Goal: Find specific page/section: Find specific page/section

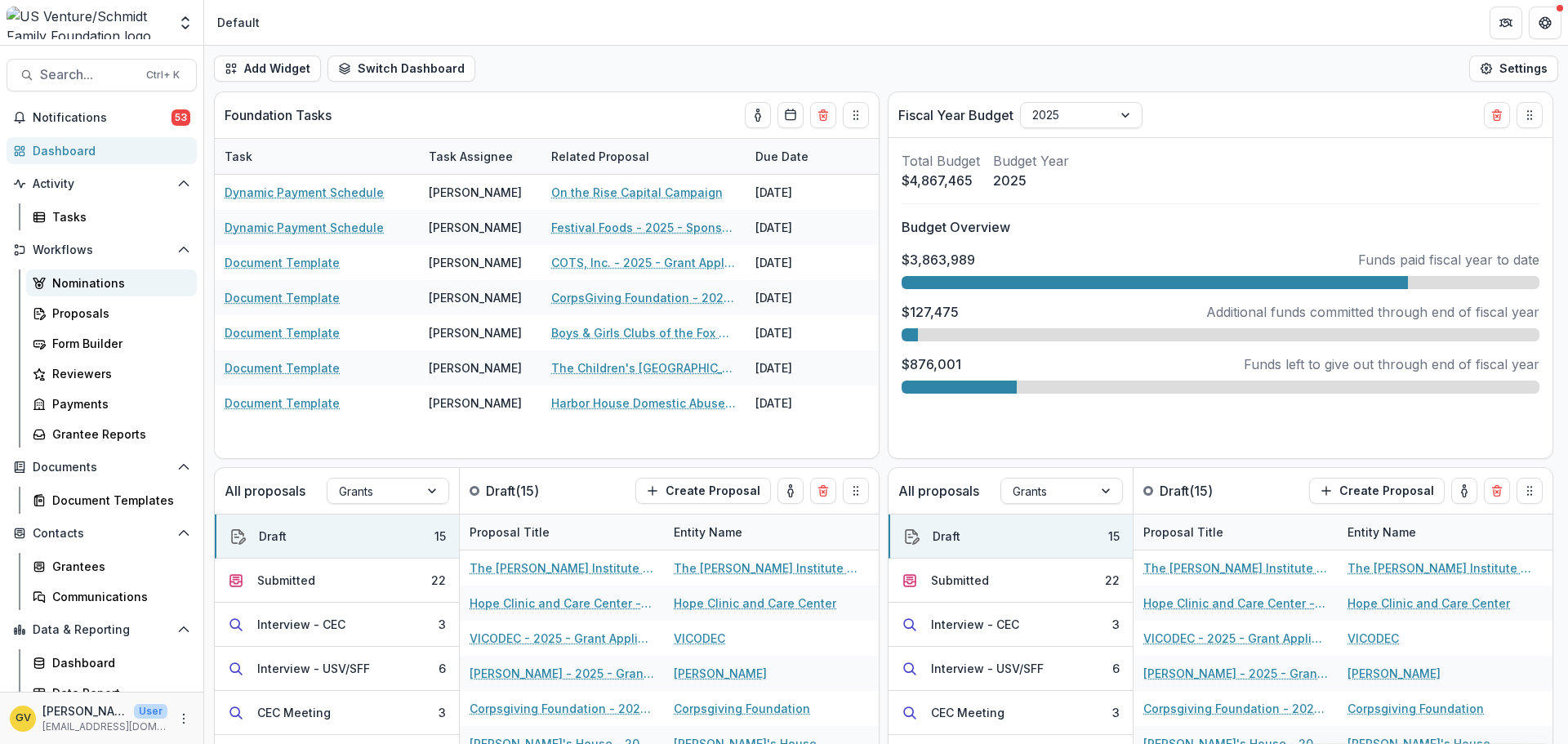
click at [74, 281] on div "Nominations" at bounding box center [118, 283] width 131 height 17
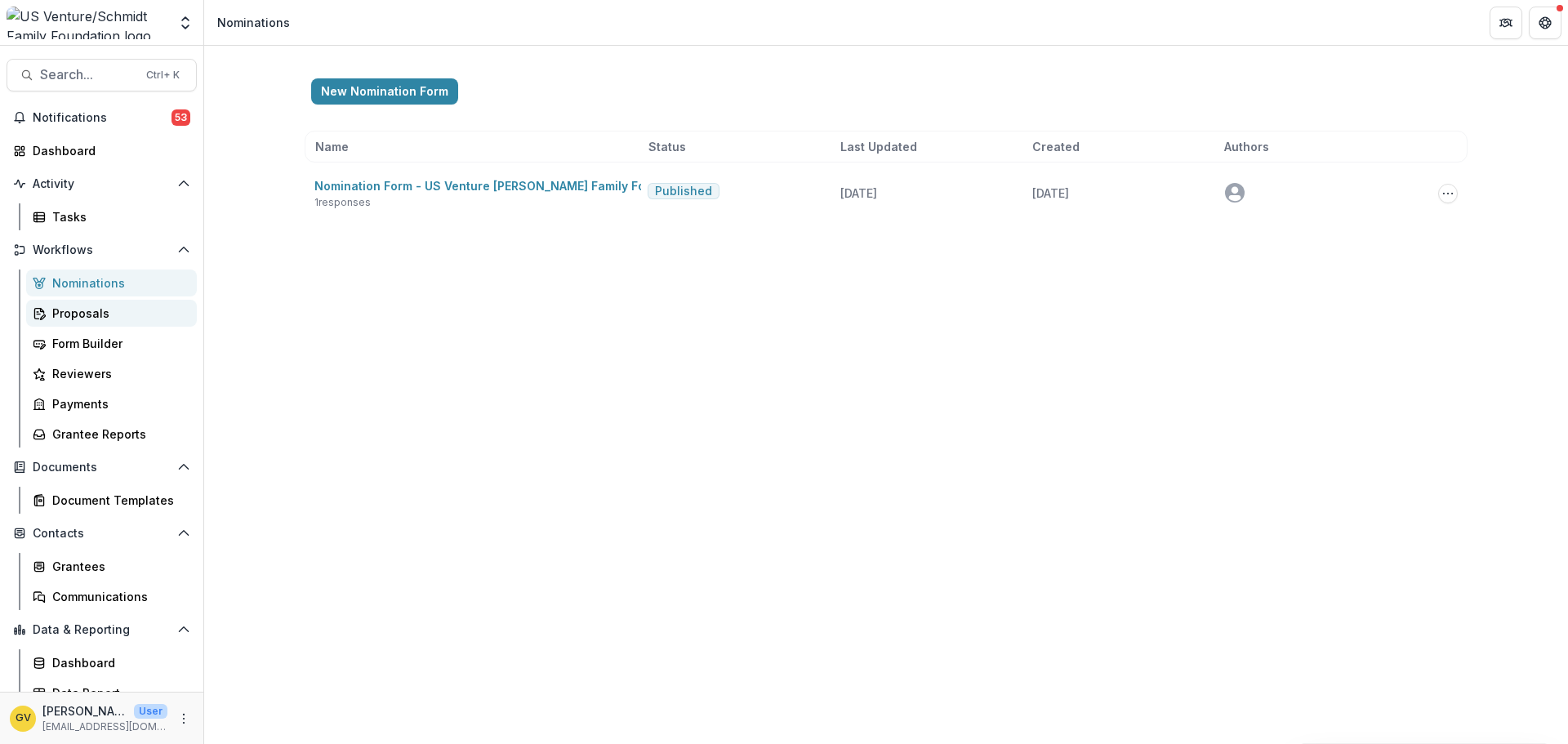
click at [74, 314] on div "Proposals" at bounding box center [118, 313] width 131 height 17
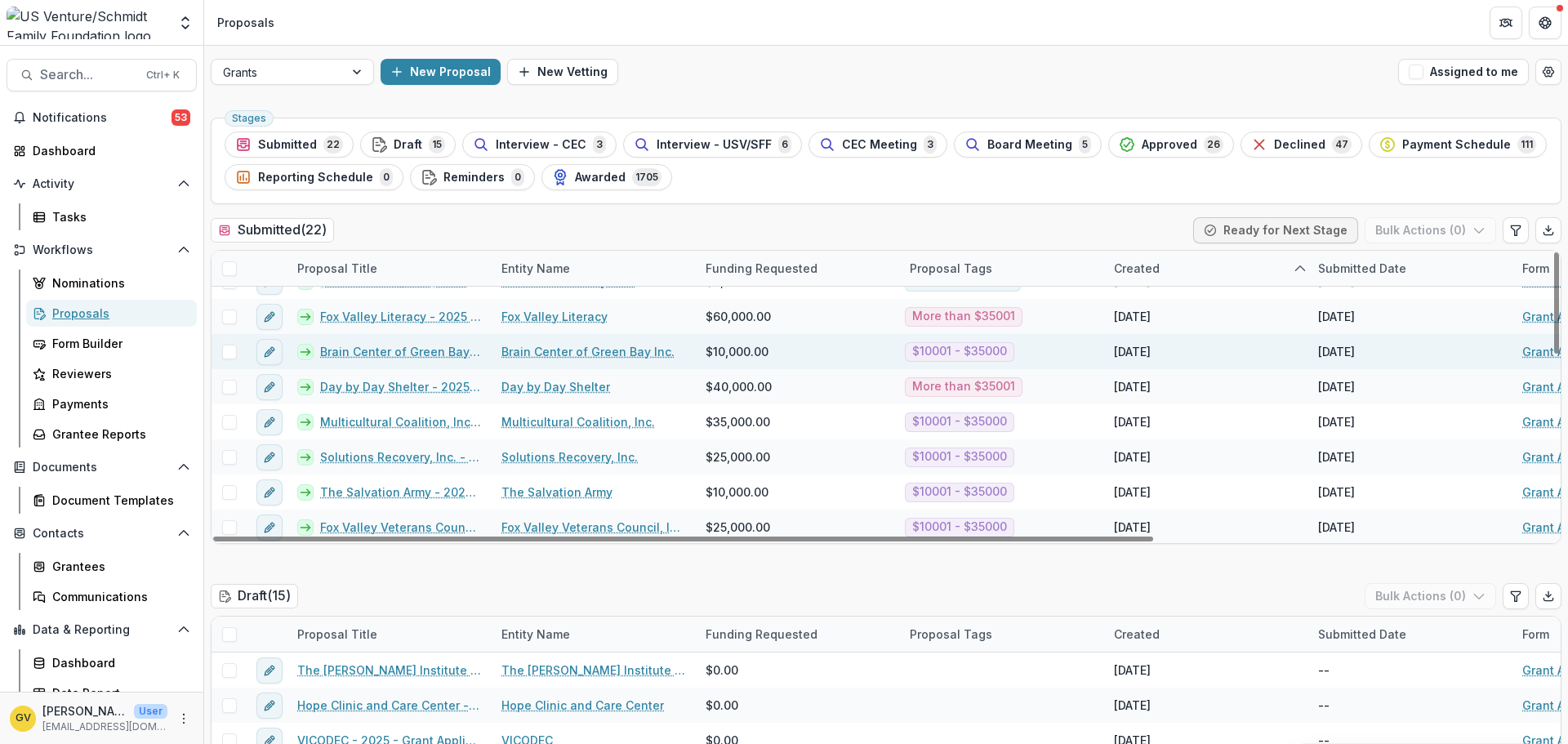
scroll to position [246, 0]
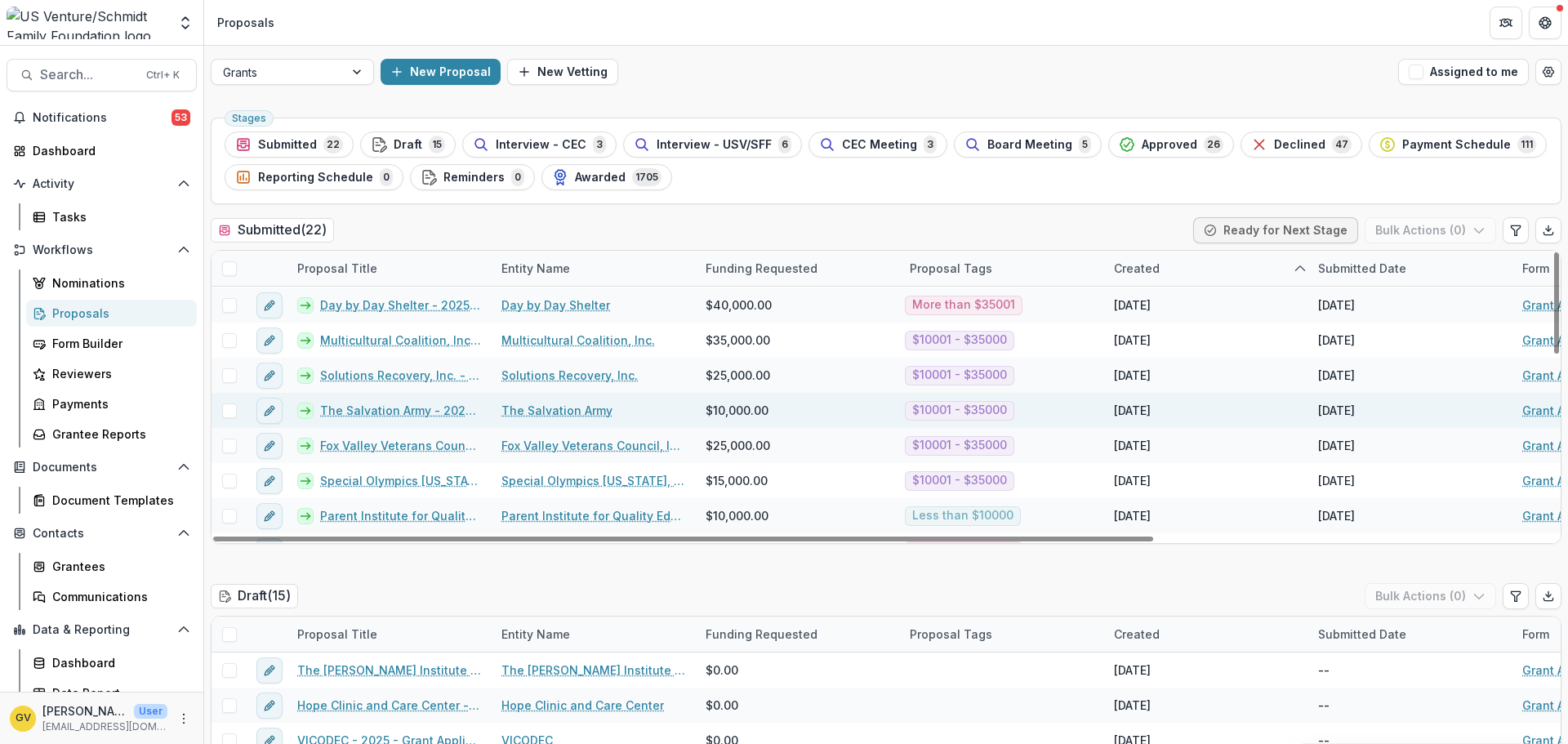
click at [403, 414] on link "The Salvation Army - 2025 - Grant Application" at bounding box center [401, 410] width 162 height 17
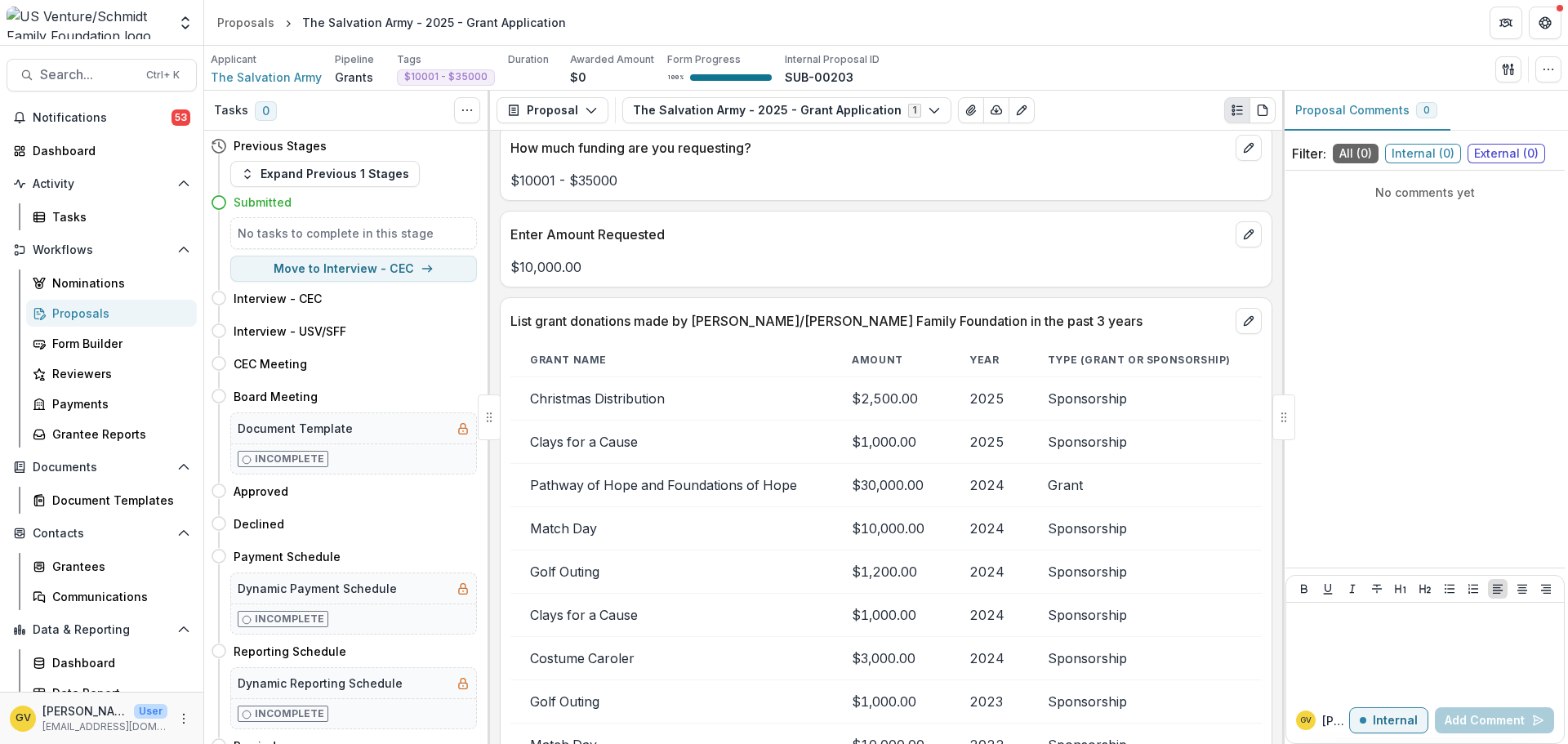
scroll to position [3350, 0]
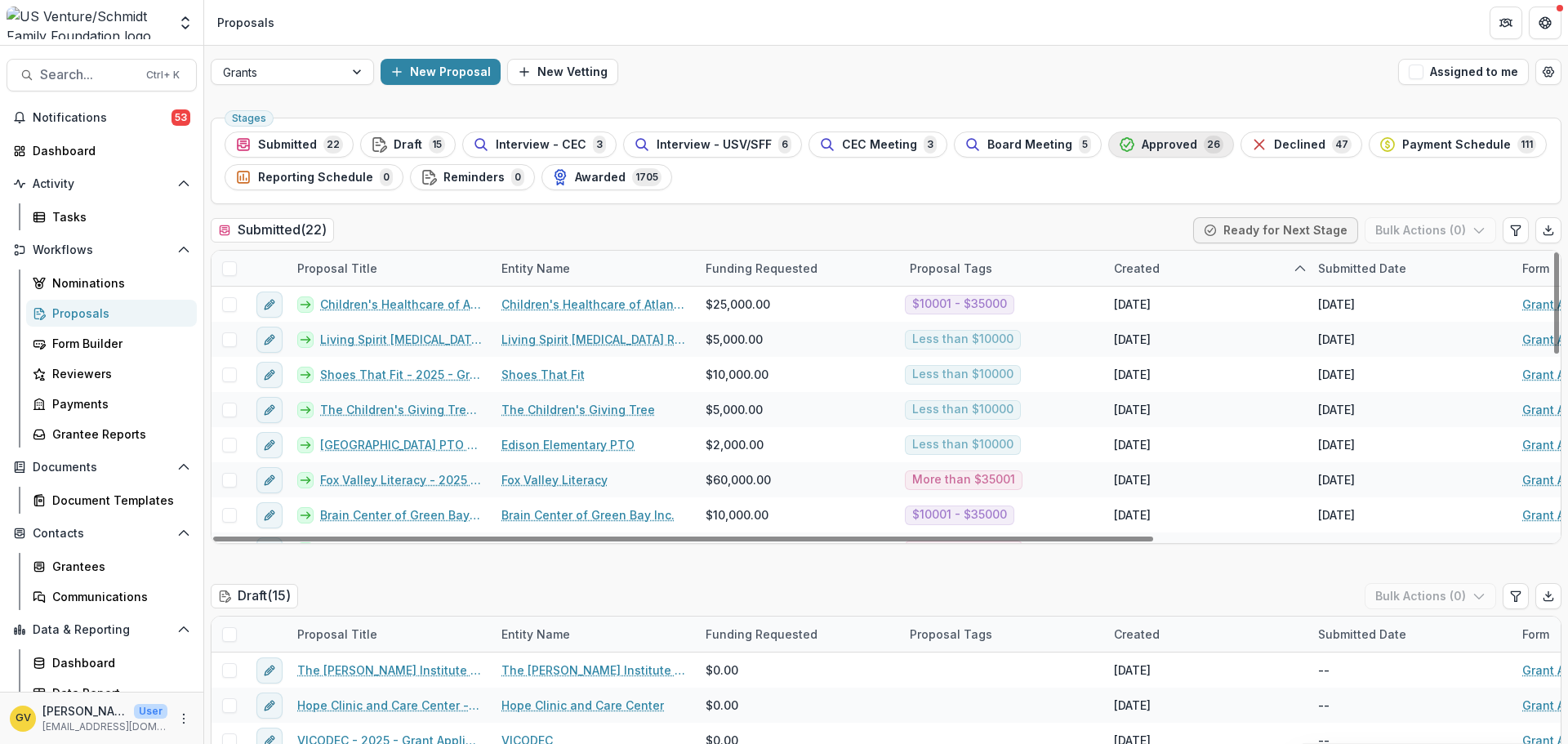
click at [1119, 143] on div "Approved 26" at bounding box center [1171, 144] width 105 height 18
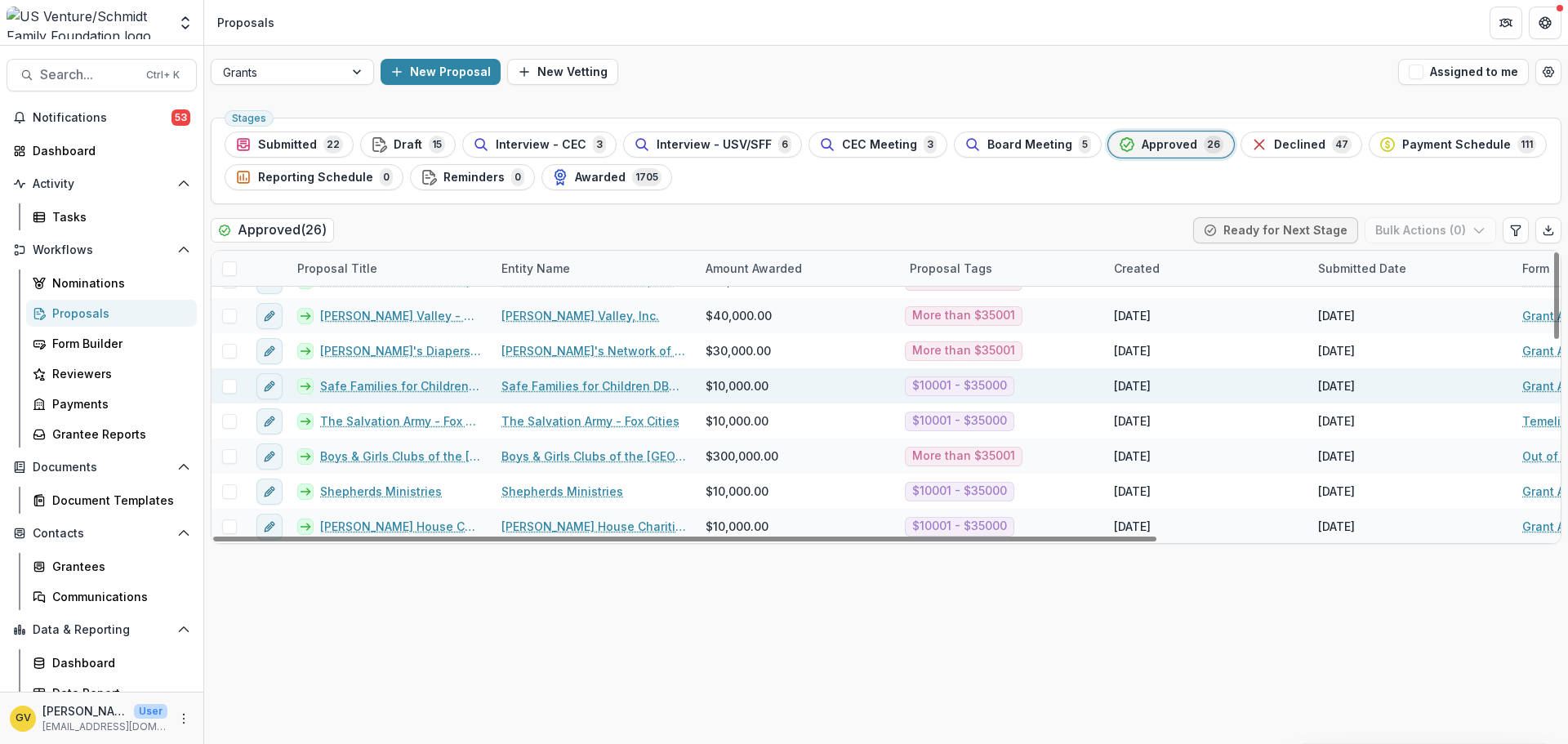
scroll to position [657, 0]
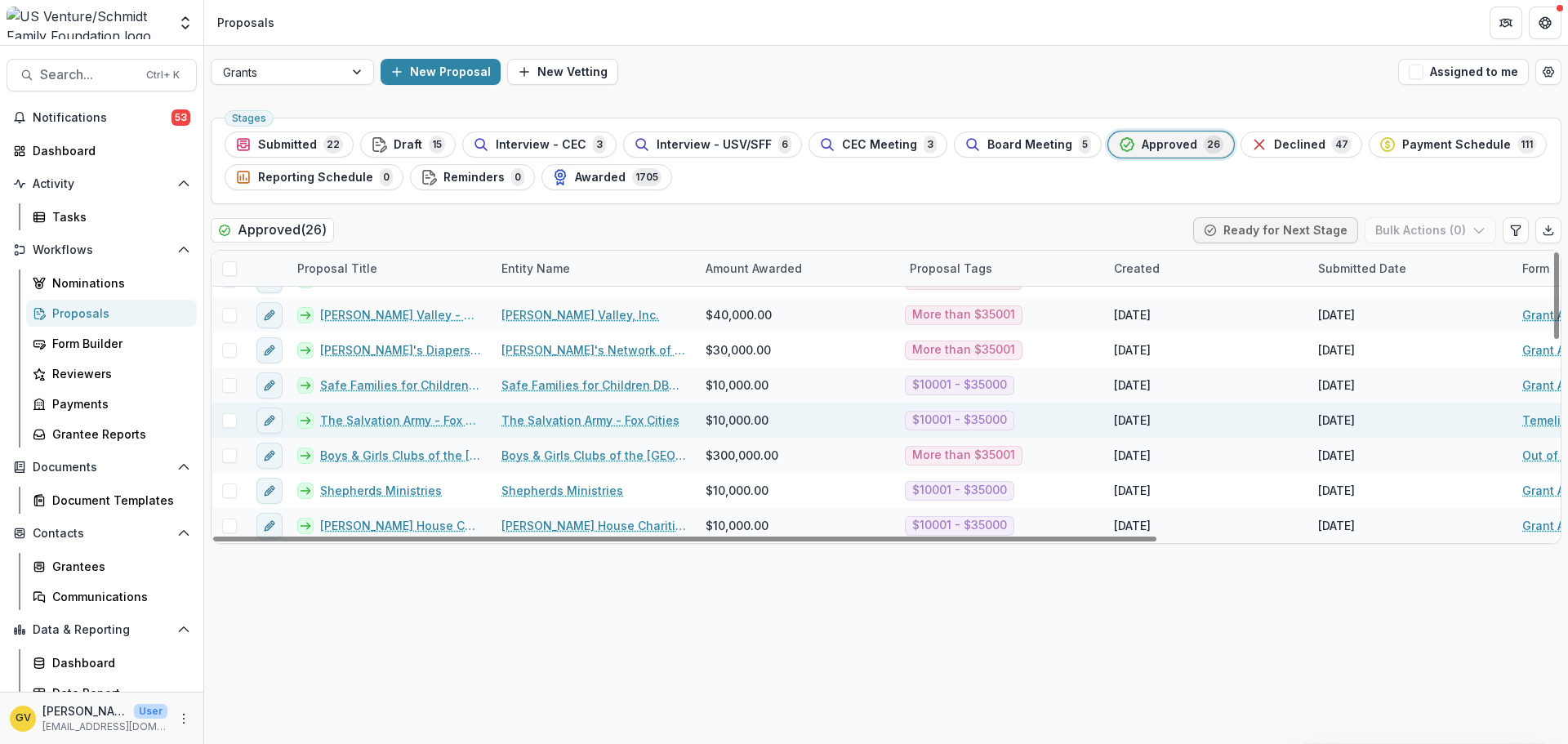
click at [411, 421] on link "The Salvation Army - Fox Cities - Red Kettle Match Day" at bounding box center [401, 420] width 162 height 17
